Goal: Task Accomplishment & Management: Manage account settings

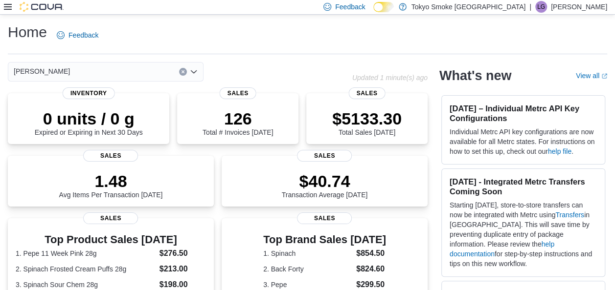
click at [8, 8] on icon at bounding box center [8, 7] width 8 height 8
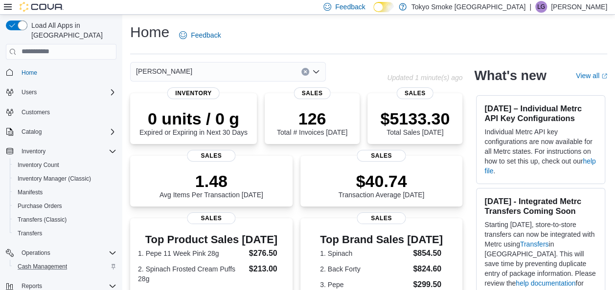
click at [72, 261] on div "Cash Management" at bounding box center [65, 267] width 103 height 12
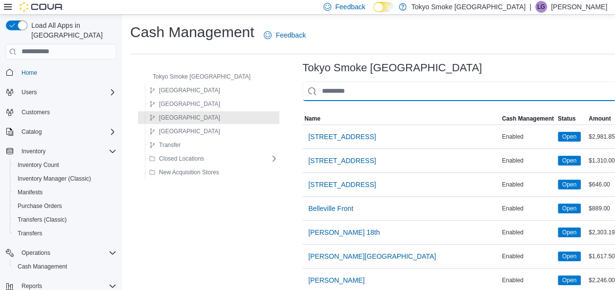
click at [356, 91] on input "This is a search bar. As you type, the results lower in the page will automatic…" at bounding box center [459, 92] width 314 height 20
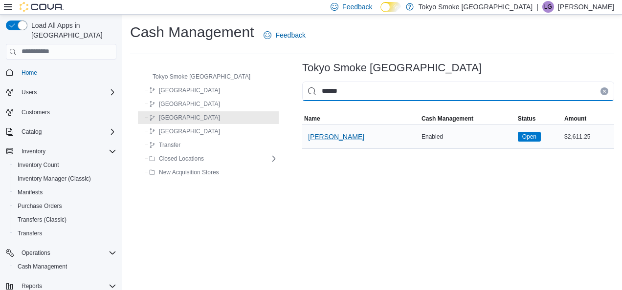
type input "******"
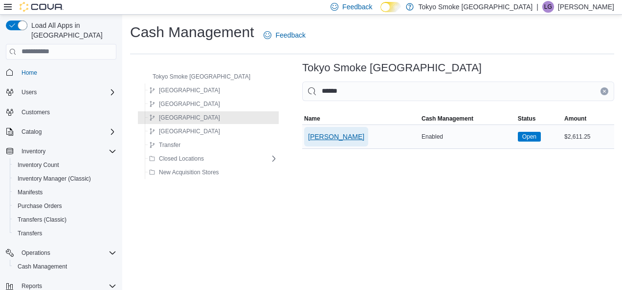
click at [320, 132] on span "[PERSON_NAME]" at bounding box center [336, 137] width 56 height 10
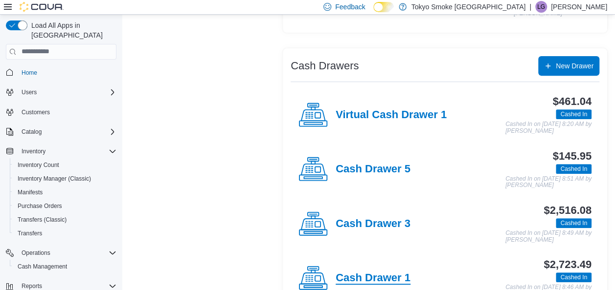
scroll to position [148, 0]
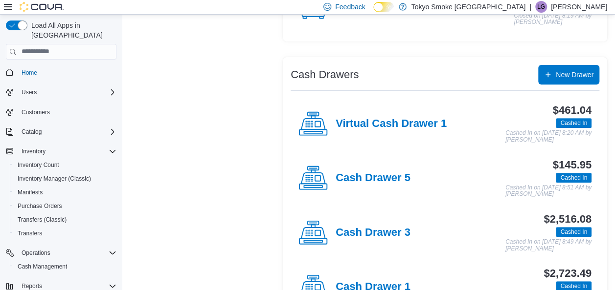
click at [382, 229] on h4 "Cash Drawer 3" at bounding box center [372, 233] width 75 height 13
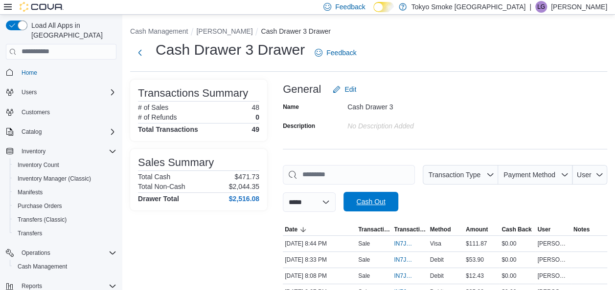
click at [385, 205] on span "Cash Out" at bounding box center [370, 202] width 29 height 10
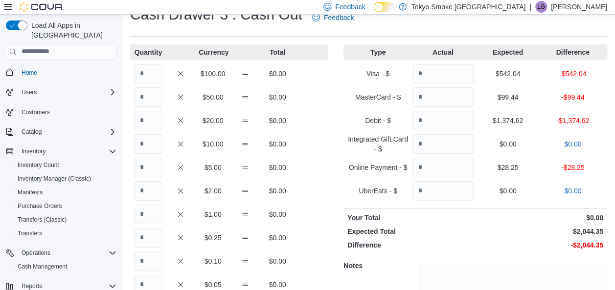
scroll to position [49, 0]
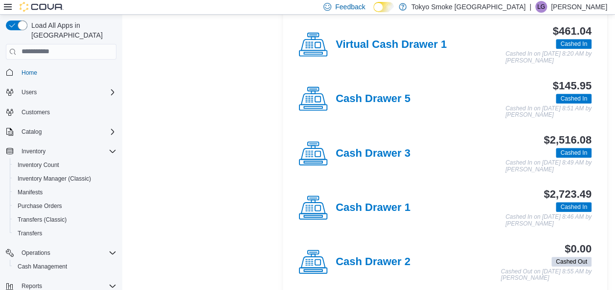
scroll to position [148, 0]
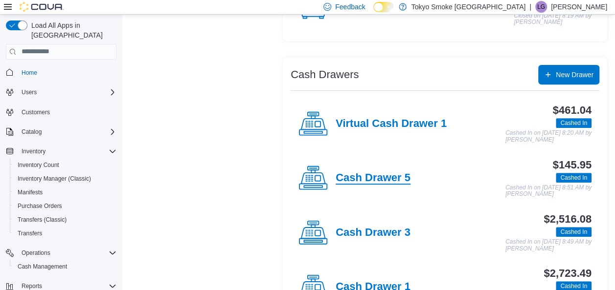
click at [398, 179] on h4 "Cash Drawer 5" at bounding box center [372, 178] width 75 height 13
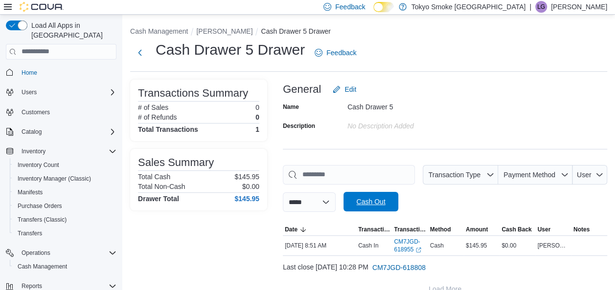
click at [384, 200] on span "Cash Out" at bounding box center [370, 202] width 29 height 10
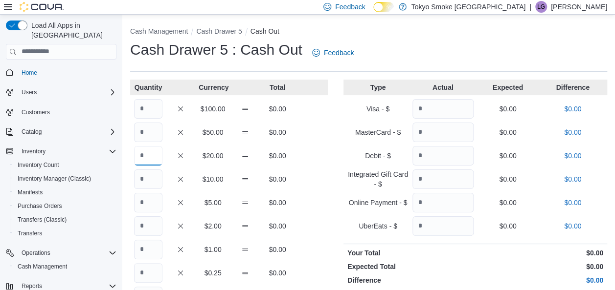
click at [153, 162] on input "Quantity" at bounding box center [148, 156] width 28 height 20
type input "*"
drag, startPoint x: 157, startPoint y: 188, endPoint x: 155, endPoint y: 184, distance: 5.3
click at [156, 188] on input "Quantity" at bounding box center [148, 180] width 28 height 20
type input "*"
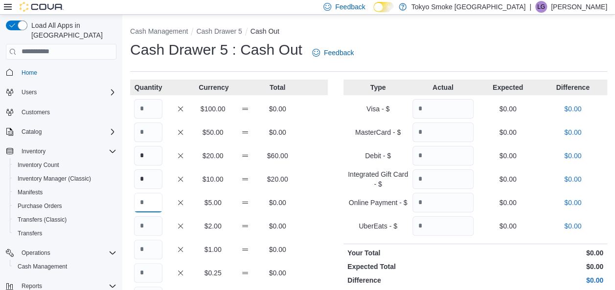
click at [158, 204] on input "Quantity" at bounding box center [148, 203] width 28 height 20
type input "*"
click at [159, 220] on input "Quantity" at bounding box center [148, 227] width 28 height 20
type input "**"
click at [154, 252] on input "Quantity" at bounding box center [148, 250] width 28 height 20
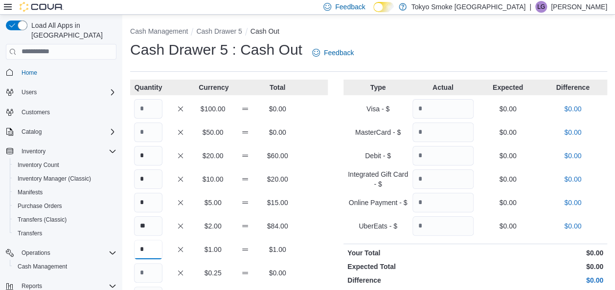
type input "*"
click at [158, 274] on input "Quantity" at bounding box center [148, 274] width 28 height 20
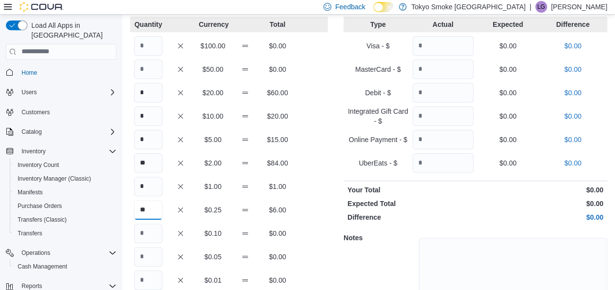
scroll to position [98, 0]
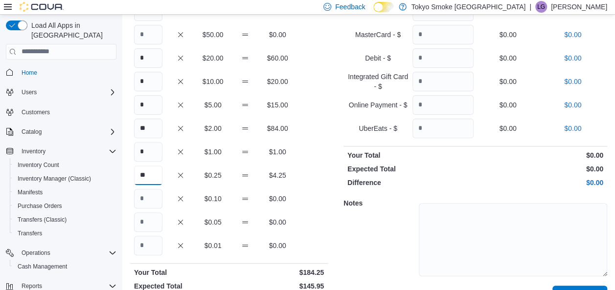
type input "**"
click at [153, 200] on input "Quantity" at bounding box center [148, 199] width 28 height 20
type input "**"
drag, startPoint x: 158, startPoint y: 210, endPoint x: 162, endPoint y: 214, distance: 5.9
click at [162, 213] on div "Quantity Currency Total $100.00 $0.00 $50.00 $0.00 * $20.00 $60.00 * $10.00 $20…" at bounding box center [229, 145] width 198 height 327
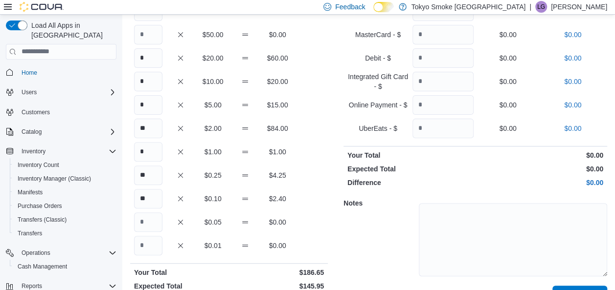
click at [163, 219] on div "$0.05 $0.00" at bounding box center [229, 223] width 198 height 20
click at [157, 221] on input "Quantity" at bounding box center [148, 223] width 28 height 20
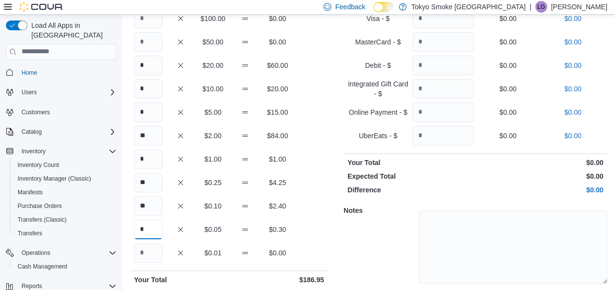
scroll to position [75, 0]
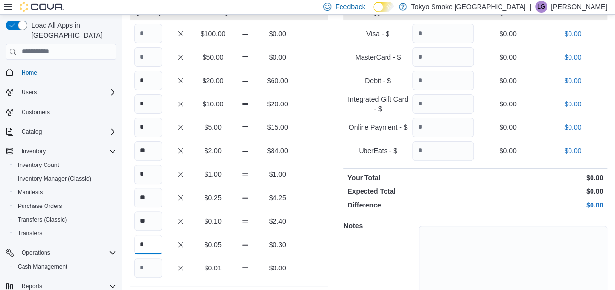
type input "*"
click at [155, 157] on input "**" at bounding box center [148, 151] width 28 height 20
type input "*"
click at [153, 174] on input "*" at bounding box center [148, 175] width 28 height 20
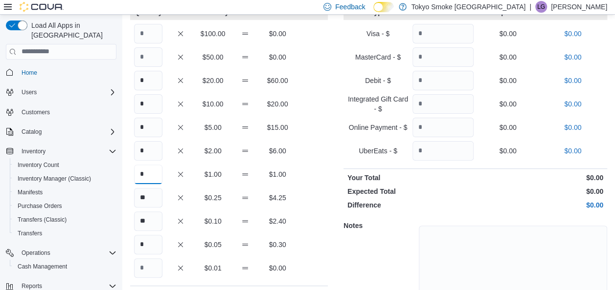
click at [154, 175] on input "*" at bounding box center [148, 175] width 28 height 20
type input "**"
click at [153, 203] on input "**" at bounding box center [148, 198] width 28 height 20
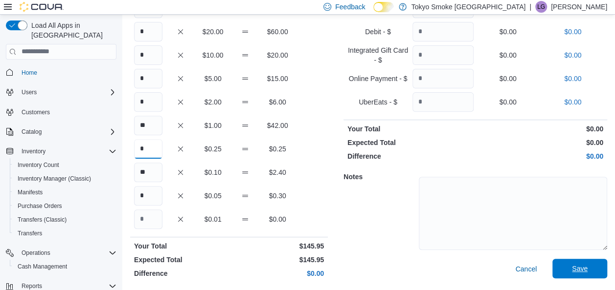
type input "*"
click at [607, 264] on button "Save" at bounding box center [579, 269] width 55 height 20
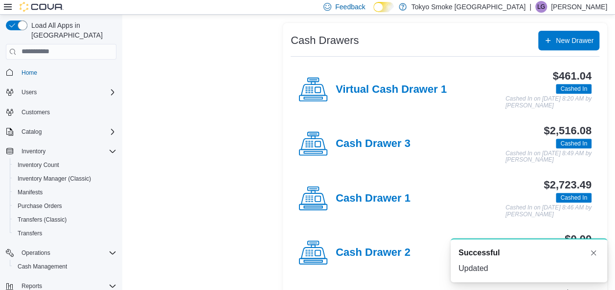
scroll to position [99, 0]
